Goal: Task Accomplishment & Management: Manage account settings

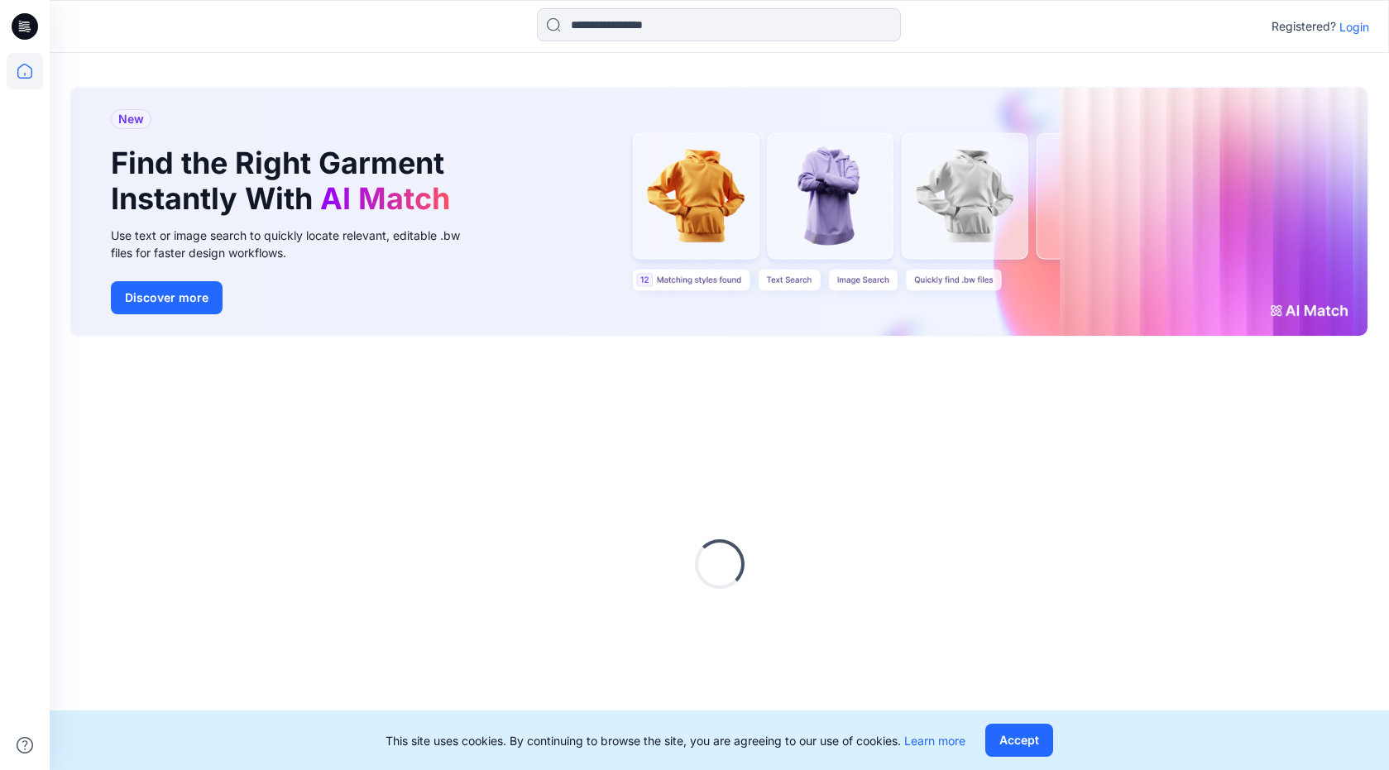
click at [1350, 22] on p "Login" at bounding box center [1354, 26] width 30 height 17
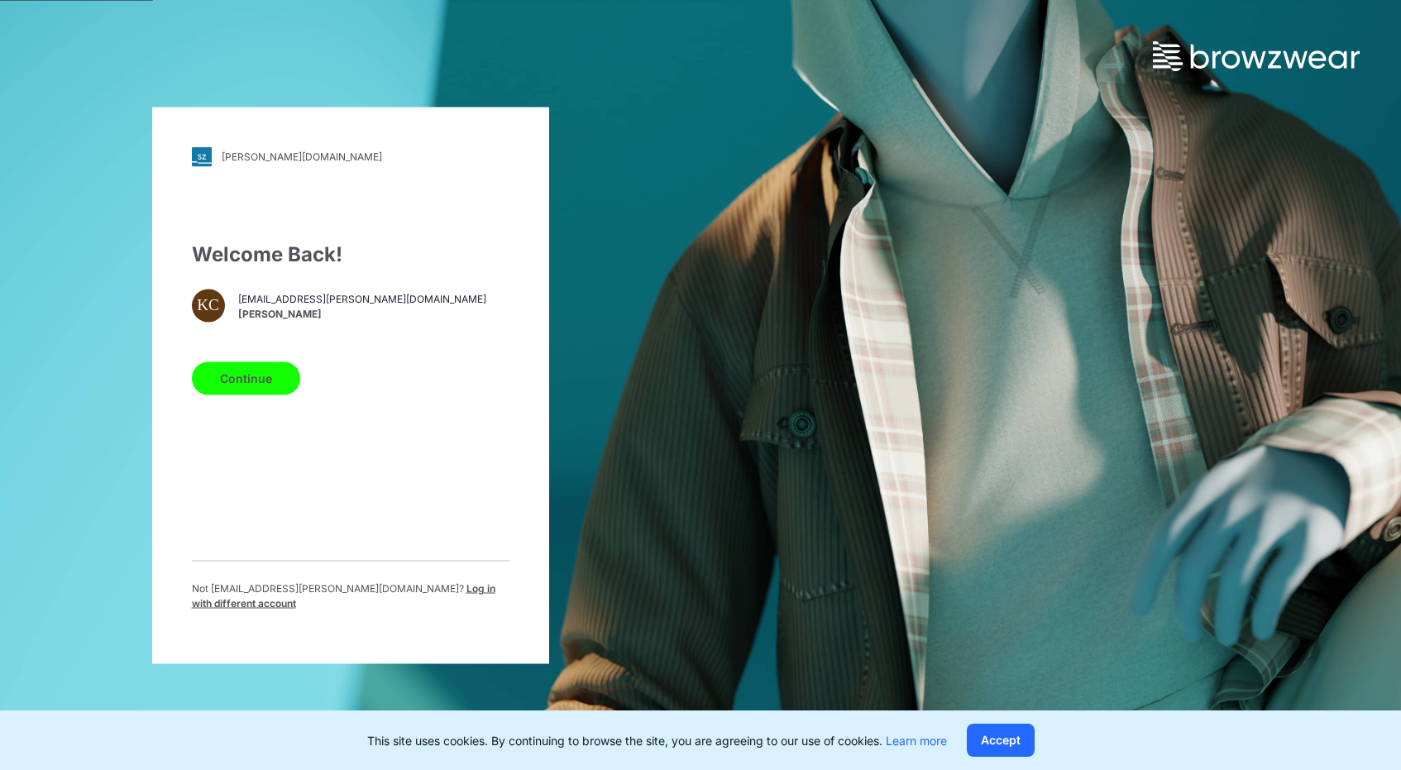
click at [275, 393] on button "Continue" at bounding box center [246, 377] width 108 height 33
click at [267, 382] on button "Continue" at bounding box center [246, 377] width 108 height 33
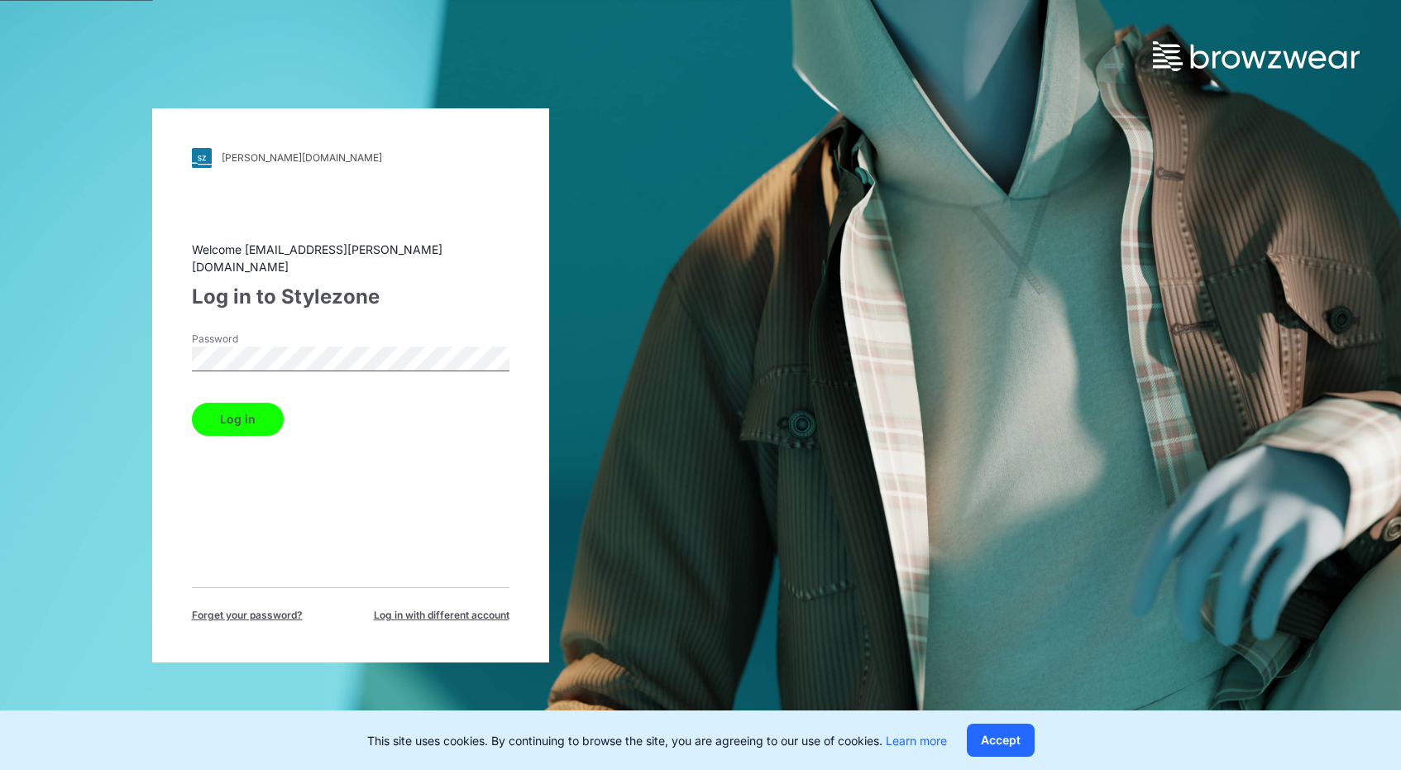
click at [192, 403] on button "Log in" at bounding box center [238, 419] width 92 height 33
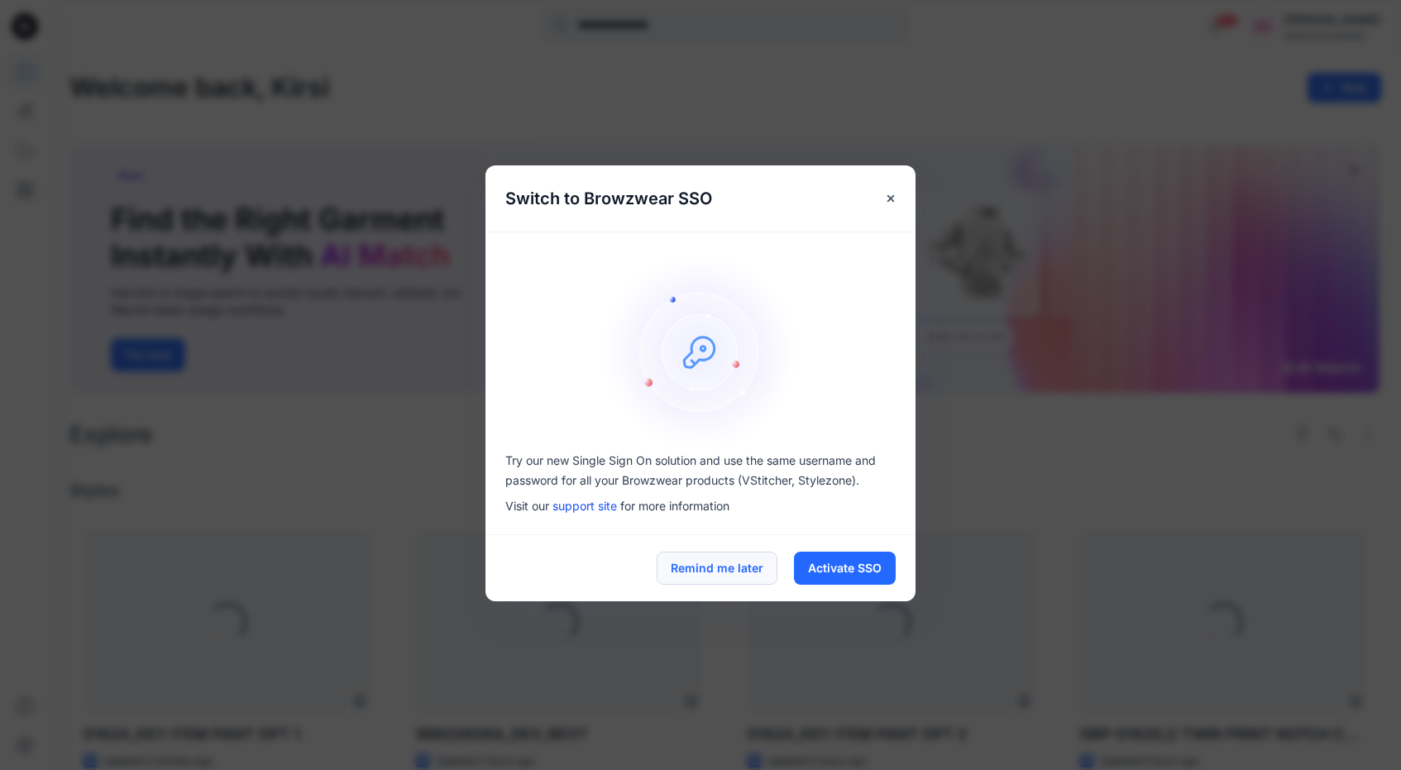
click at [706, 567] on button "Remind me later" at bounding box center [717, 568] width 121 height 33
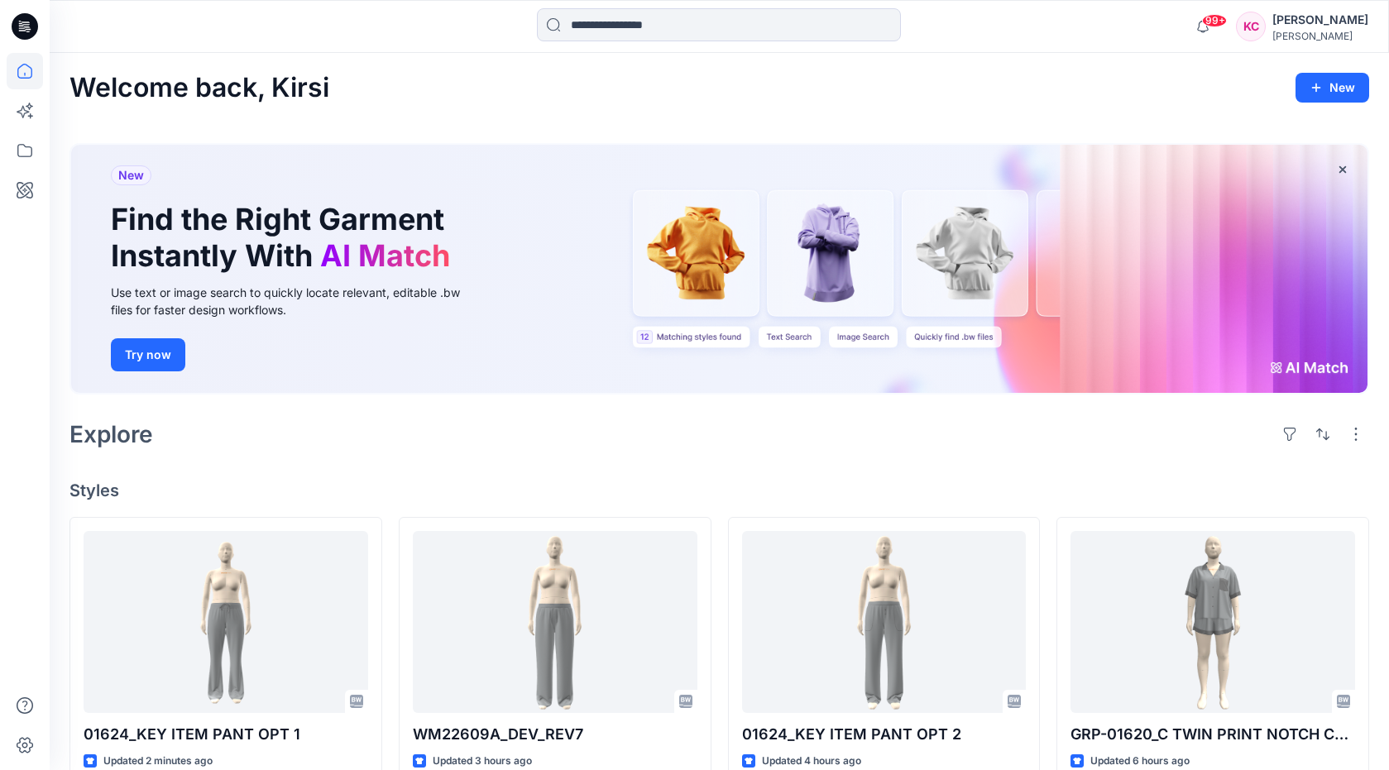
scroll to position [659, 0]
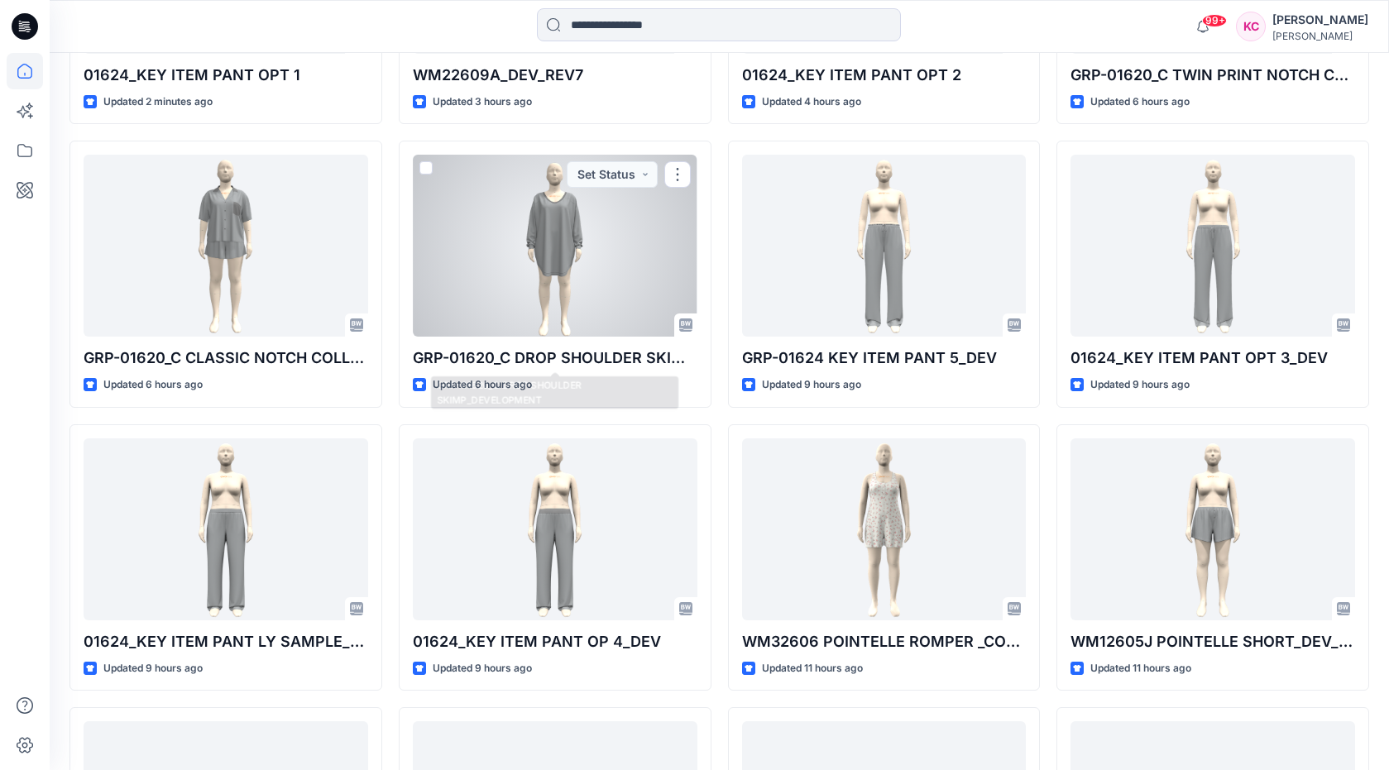
click at [529, 336] on div at bounding box center [555, 246] width 284 height 182
